Goal: Information Seeking & Learning: Learn about a topic

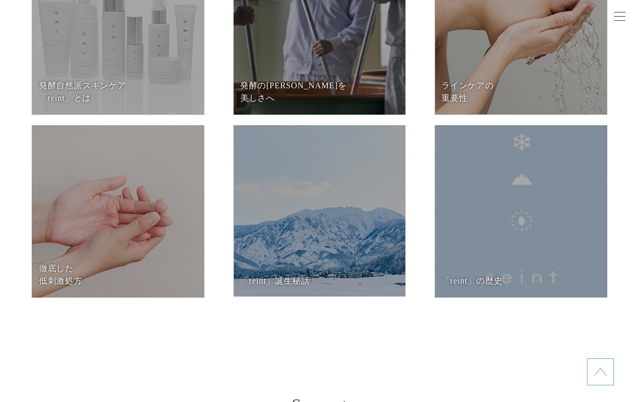
scroll to position [4283, 0]
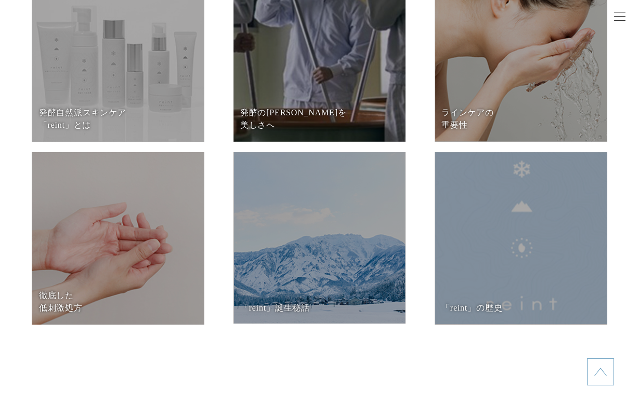
click at [316, 86] on dd at bounding box center [319, 55] width 173 height 173
click at [481, 287] on dd at bounding box center [521, 238] width 173 height 173
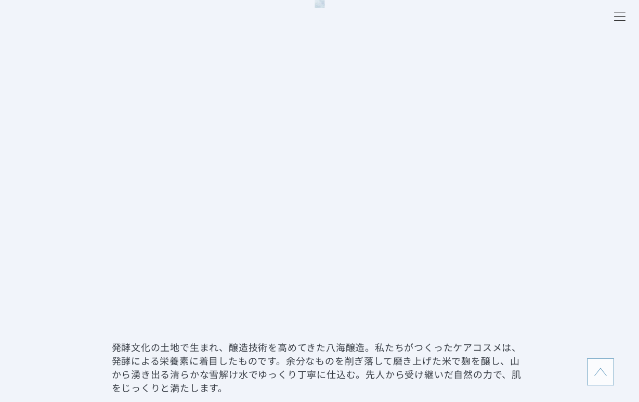
scroll to position [1741, 0]
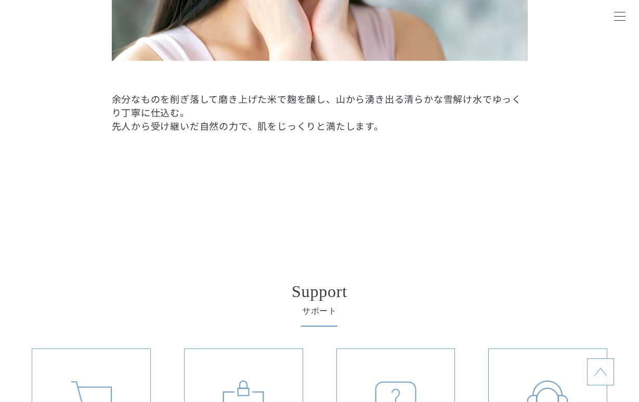
scroll to position [2582, 0]
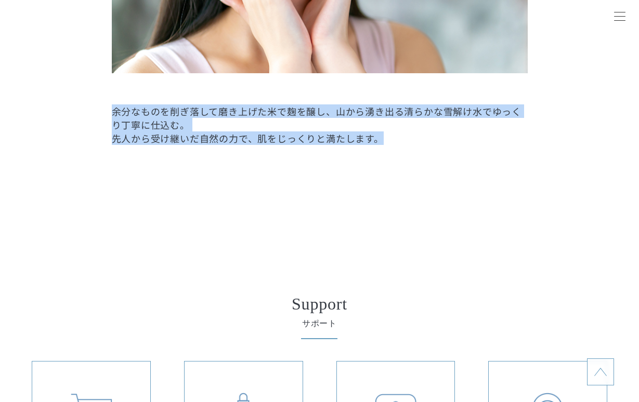
drag, startPoint x: 111, startPoint y: 112, endPoint x: 445, endPoint y: 137, distance: 335.2
copy p "余分なものを削ぎ落して磨き上げた米で麹を醸し、山から湧き出る清らかな雪解け水でゆっくり丁寧に仕込む。 先人から受け継いだ自然の力で、肌をじっくりと満たします。"
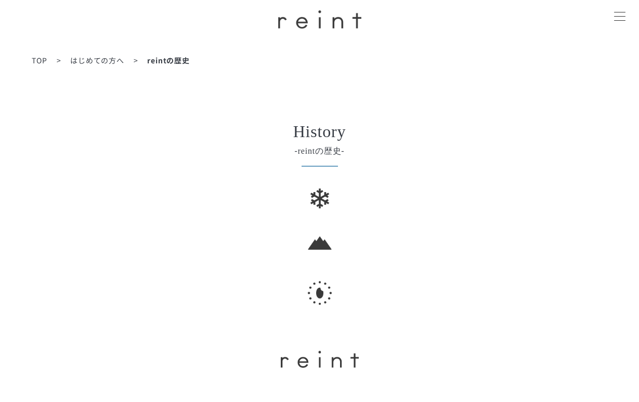
scroll to position [0, 0]
click at [106, 62] on span "はじめての方へ" at bounding box center [97, 60] width 54 height 10
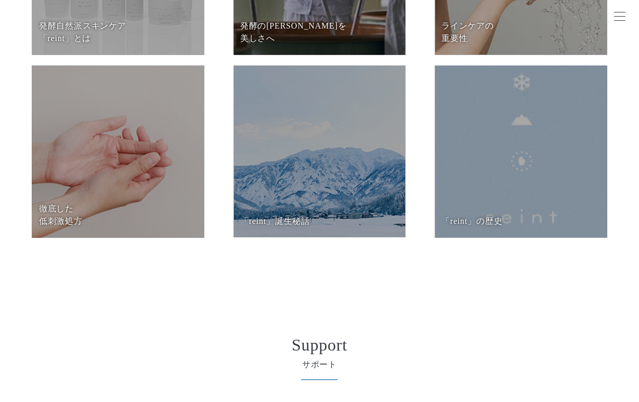
scroll to position [291, 0]
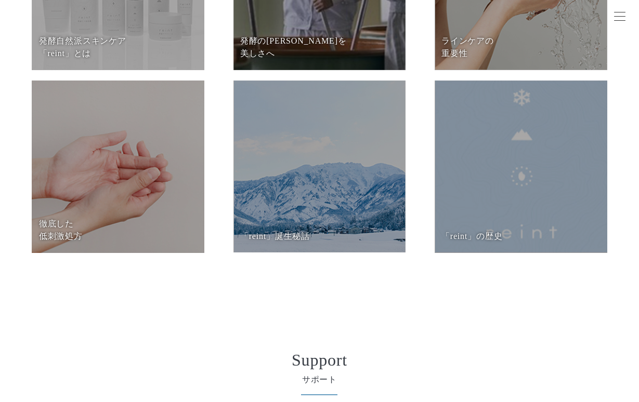
click at [357, 234] on dt "「reint」誕⽣秘話" at bounding box center [319, 236] width 159 height 12
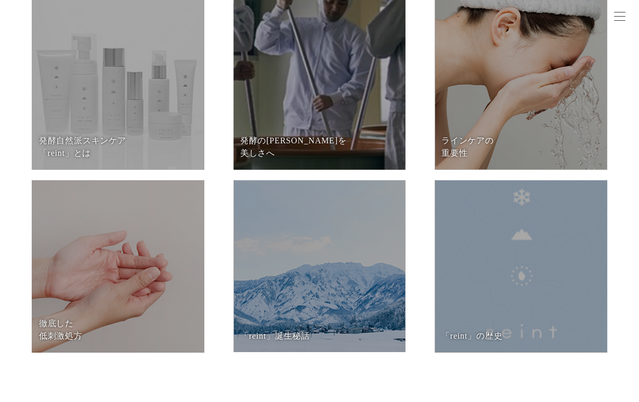
scroll to position [191, 0]
click at [152, 239] on dd at bounding box center [118, 267] width 173 height 173
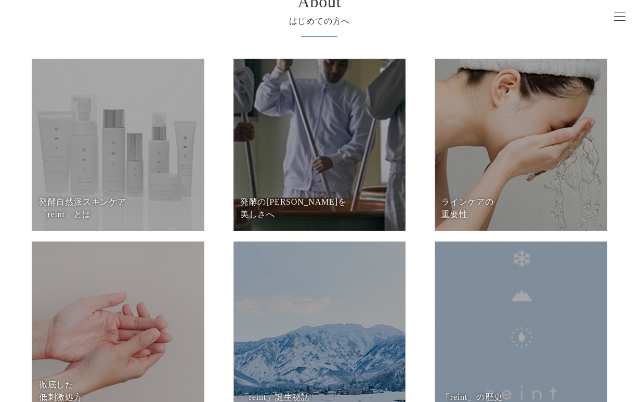
scroll to position [74, 0]
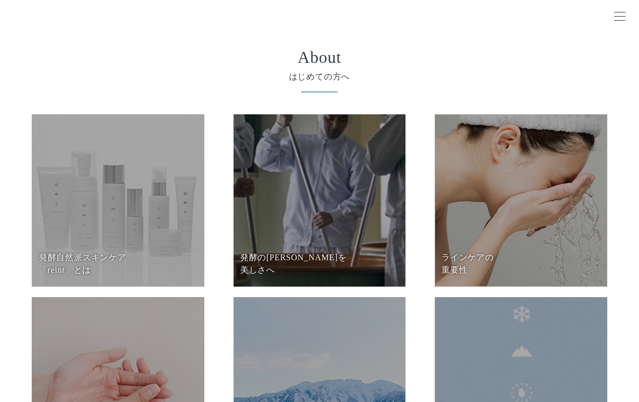
click at [307, 159] on dd at bounding box center [319, 200] width 173 height 173
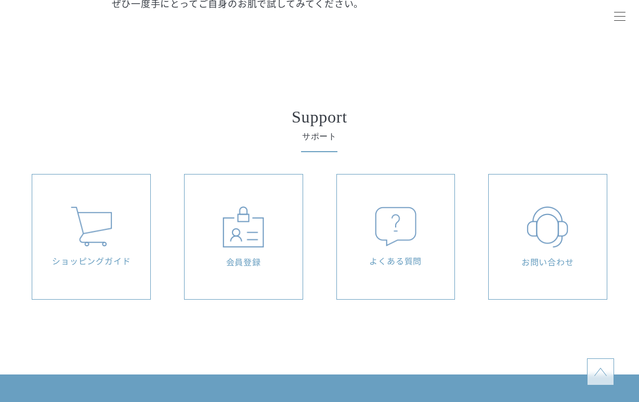
scroll to position [2595, 0]
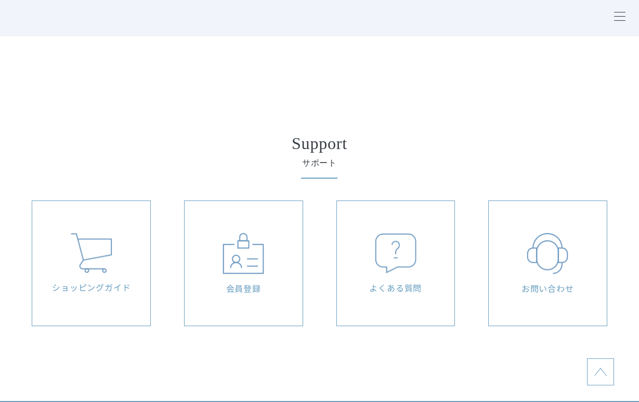
scroll to position [2348, 0]
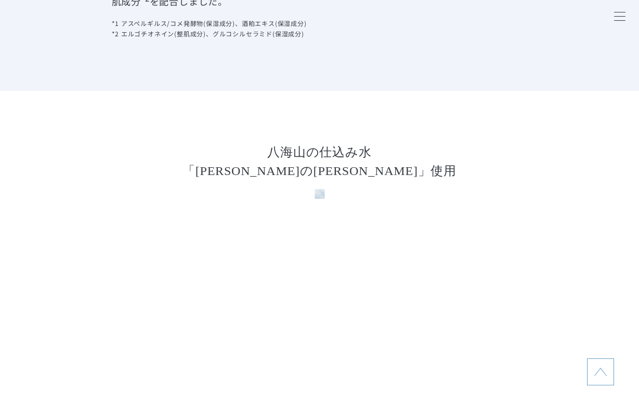
scroll to position [820, 0]
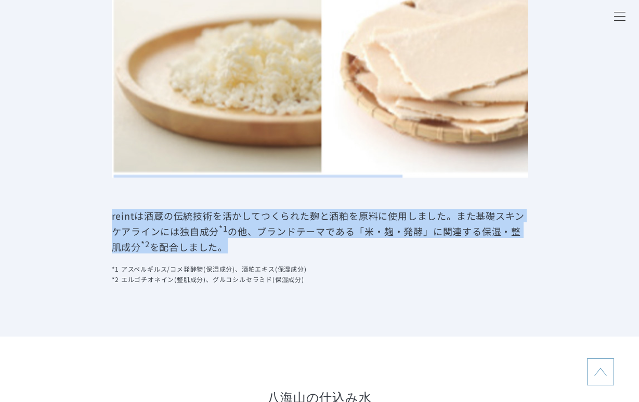
drag, startPoint x: 111, startPoint y: 217, endPoint x: 512, endPoint y: 251, distance: 402.2
click at [512, 251] on p "reintは酒蔵の伝統技術を活かしてつくられた麹と酒粕を原料に使用しました。また基礎スキンケアラインには独自成分 *1 の他、ブランドテーマである「米・麹・発…" at bounding box center [320, 231] width 416 height 45
copy p "reintは酒蔵の伝統技術を活かしてつくられた麹と酒粕を原料に使用しました。また基礎スキンケアラインには独自成分 *1 の他、ブランドテーマである「米・麹・発…"
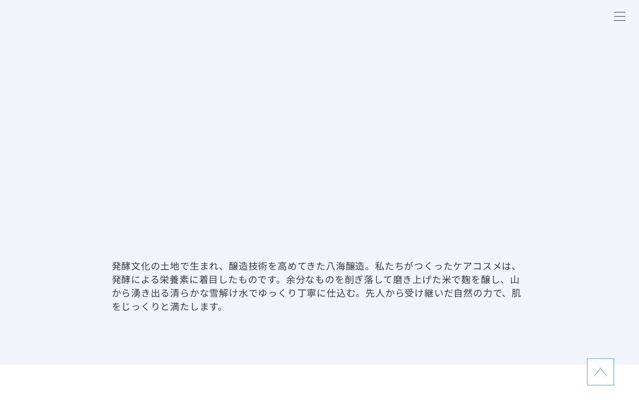
scroll to position [2011, 0]
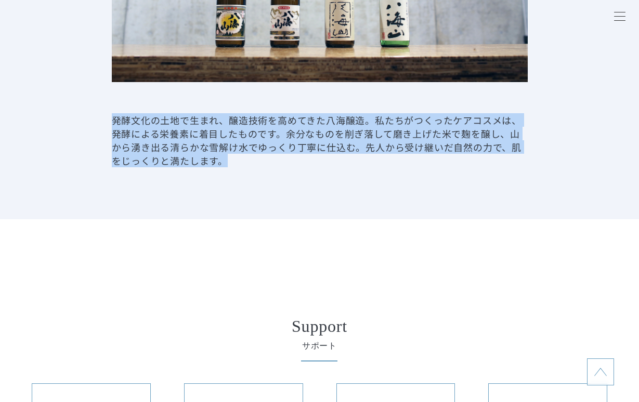
drag, startPoint x: 113, startPoint y: 121, endPoint x: 310, endPoint y: 164, distance: 201.1
click at [310, 164] on p "発酵文化の土地で生まれ、醸造技術を高めてきた八海醸造。私たちがつくったケアコスメは、発酵による栄養素に着目したものです。余分なものを削ぎ落して磨き上げた米で麹…" at bounding box center [320, 140] width 416 height 54
copy p "発酵文化の土地で生まれ、醸造技術を高めてきた八海醸造。私たちがつくったケアコスメは、発酵による栄養素に着目したものです。余分なものを削ぎ落して磨き上げた米で麹…"
